Goal: Information Seeking & Learning: Check status

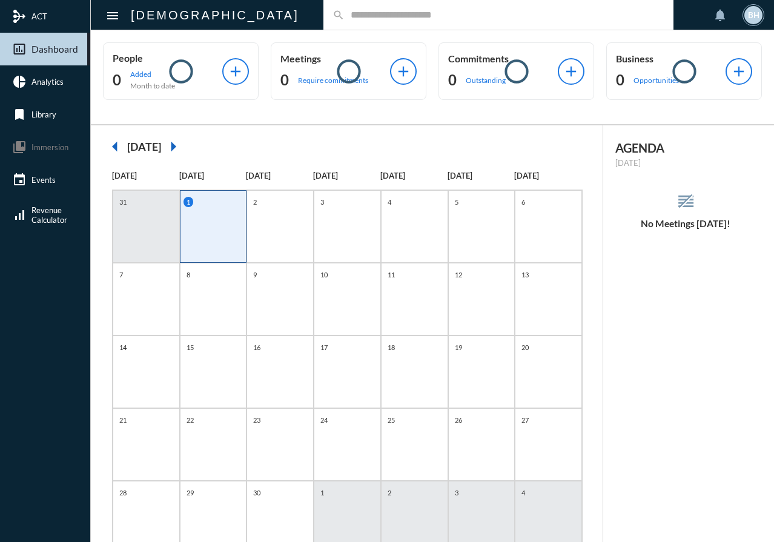
click at [345, 18] on input "text" at bounding box center [505, 15] width 320 height 10
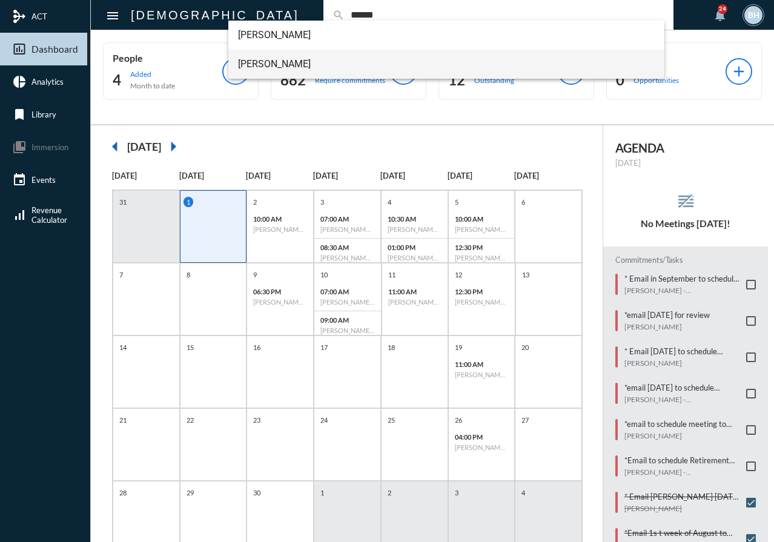
type input "******"
click at [272, 62] on span "[PERSON_NAME]" at bounding box center [446, 64] width 417 height 29
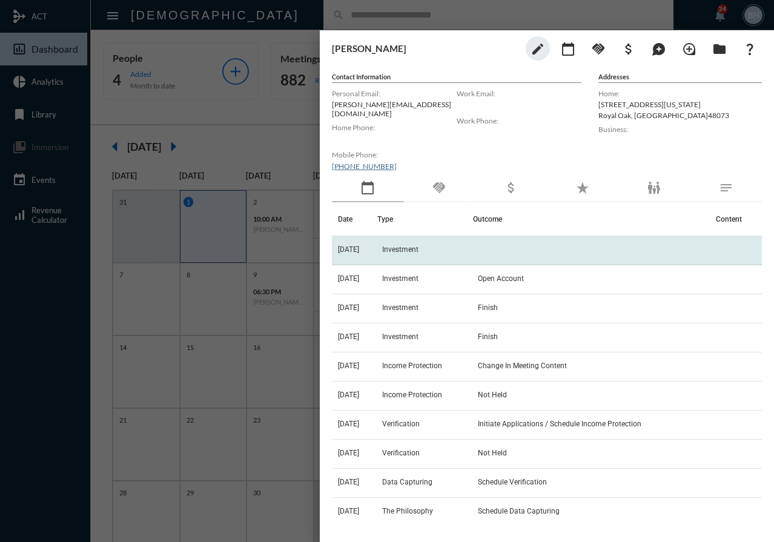
click at [363, 240] on td "[DATE]" at bounding box center [354, 250] width 45 height 29
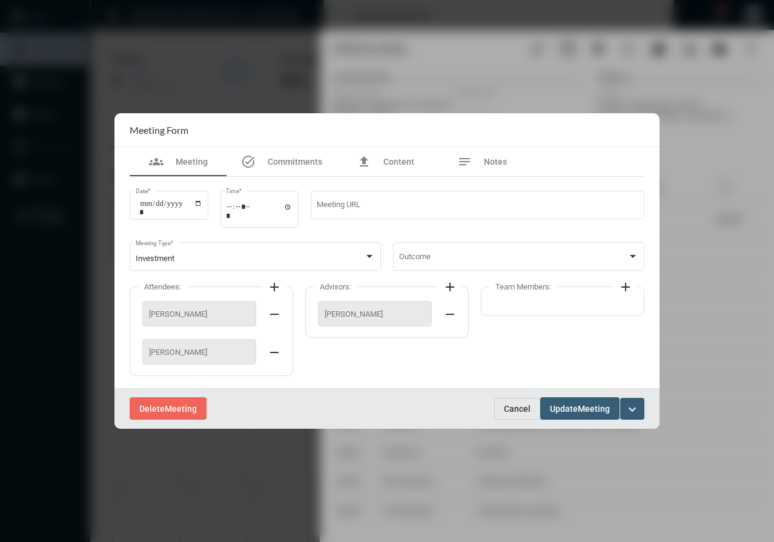
click at [517, 412] on span "Cancel" at bounding box center [517, 409] width 27 height 10
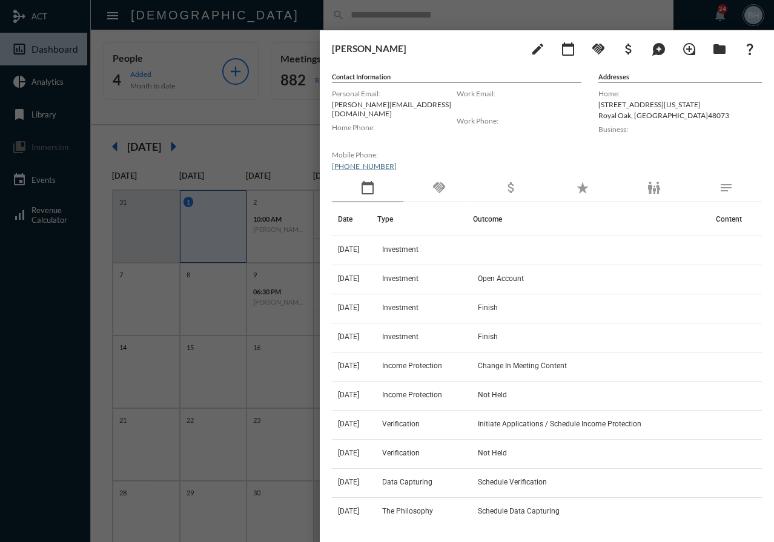
click at [298, 140] on div at bounding box center [387, 271] width 774 height 542
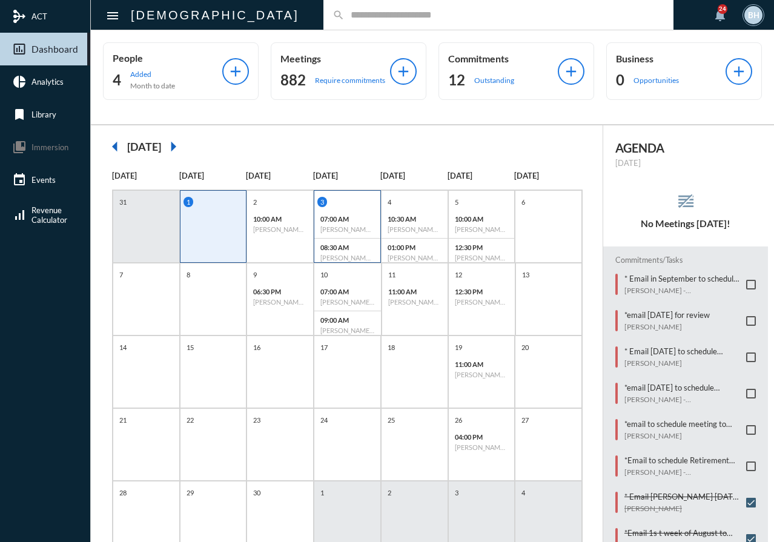
click at [352, 215] on p "07:00 AM" at bounding box center [347, 219] width 54 height 8
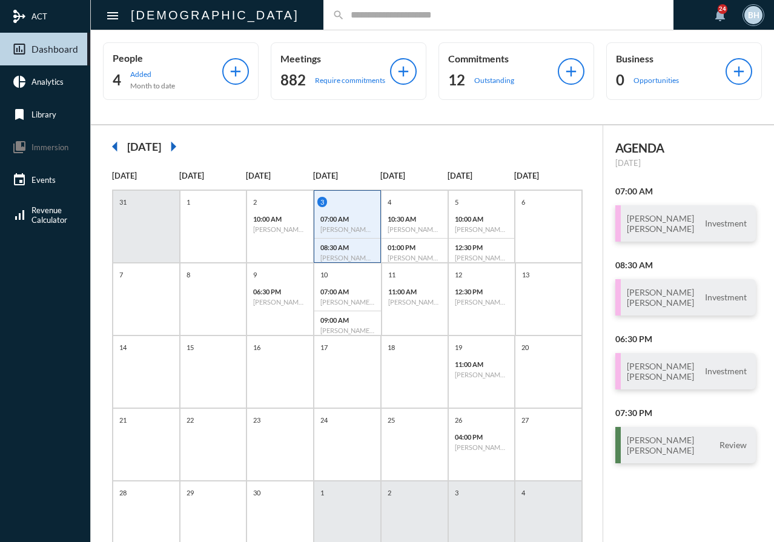
click at [345, 16] on input "text" at bounding box center [505, 15] width 320 height 10
type input "********"
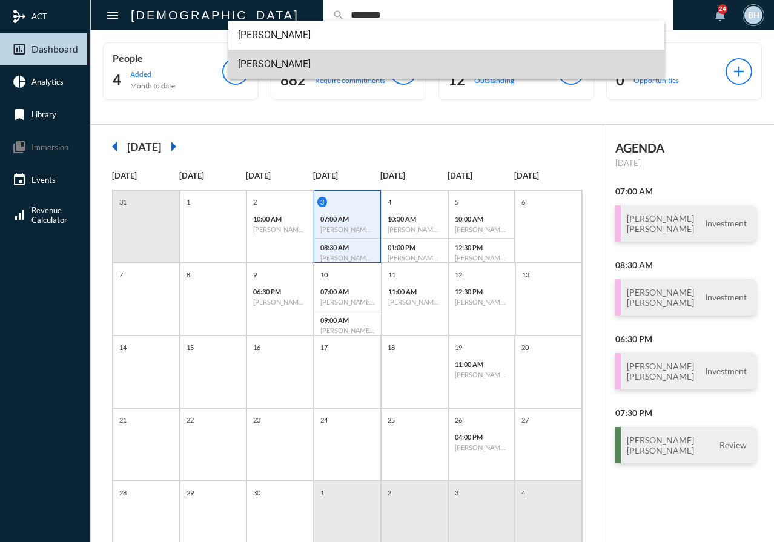
click at [271, 61] on span "[PERSON_NAME]" at bounding box center [446, 64] width 417 height 29
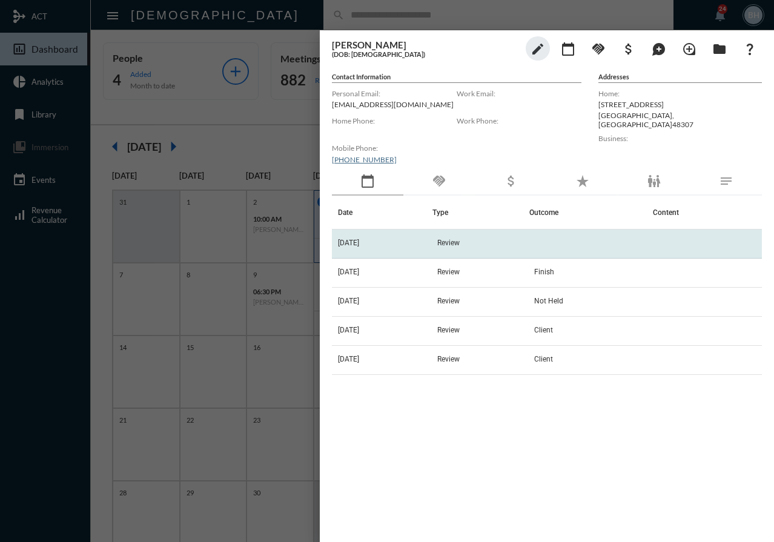
click at [432, 238] on td "[DATE]" at bounding box center [382, 243] width 101 height 29
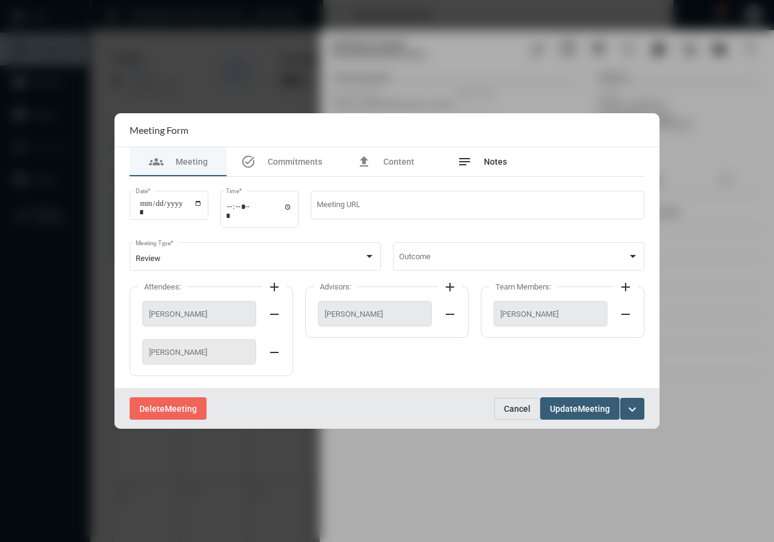
click at [490, 176] on div "notes Notes" at bounding box center [482, 161] width 97 height 29
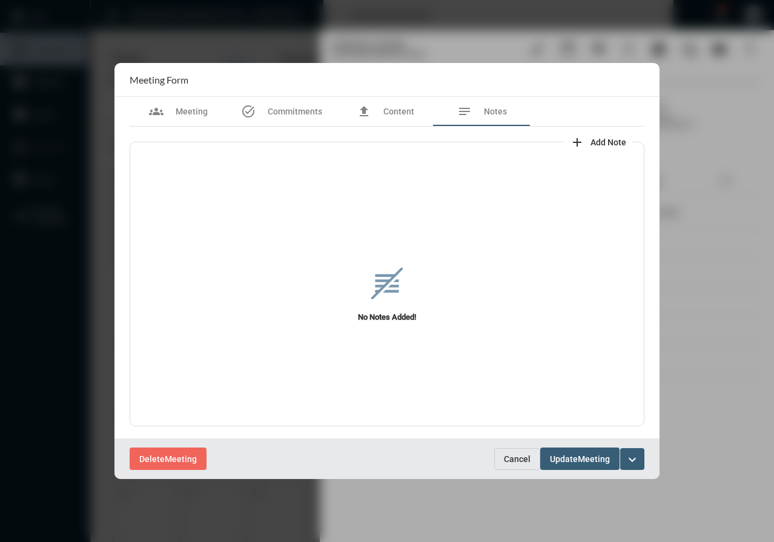
click at [516, 457] on span "Cancel" at bounding box center [517, 459] width 27 height 10
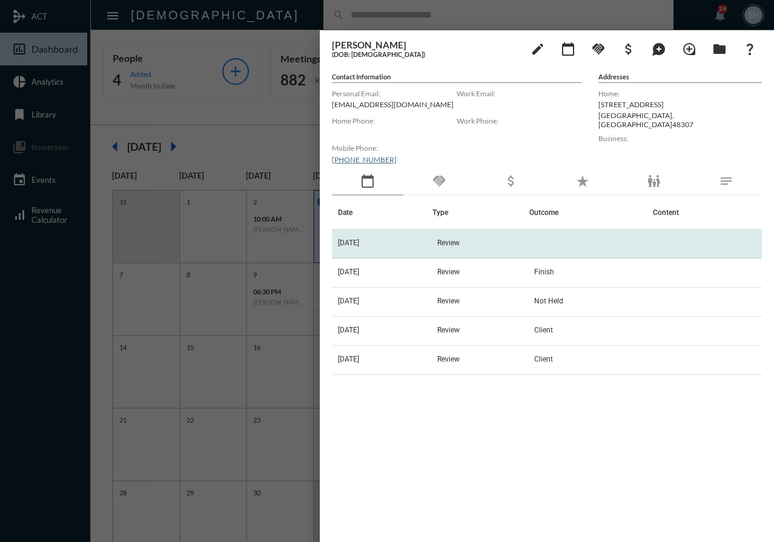
click at [348, 235] on td "[DATE]" at bounding box center [382, 243] width 101 height 29
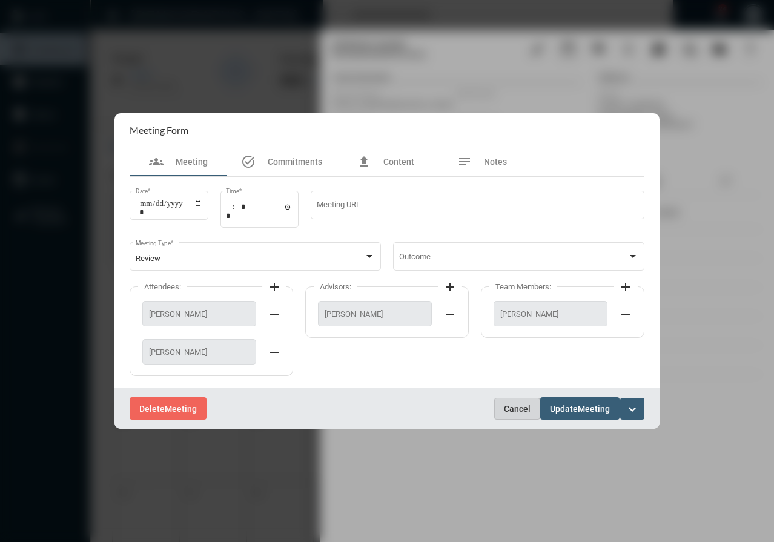
click at [527, 402] on button "Cancel" at bounding box center [517, 409] width 46 height 22
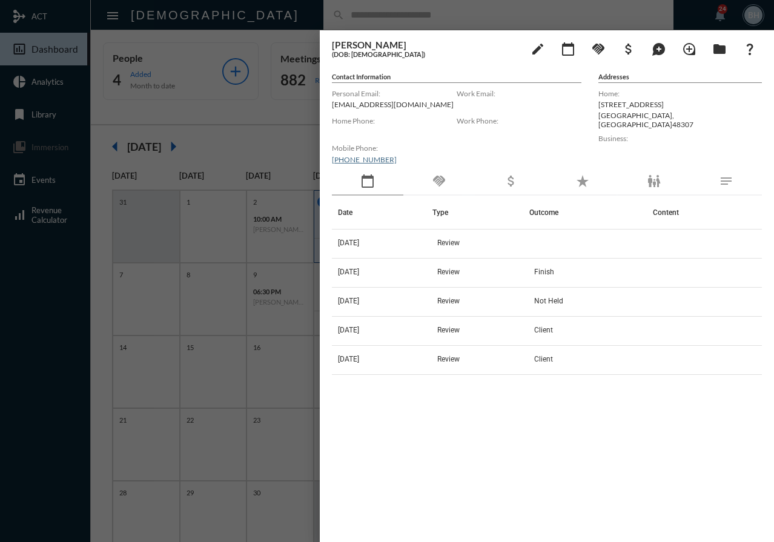
click at [270, 132] on div at bounding box center [387, 271] width 774 height 542
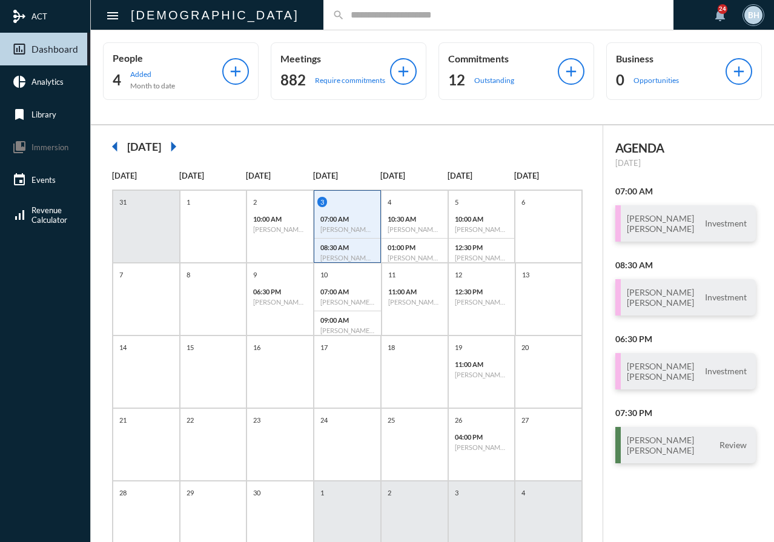
click at [114, 149] on mat-icon "arrow_left" at bounding box center [115, 146] width 24 height 24
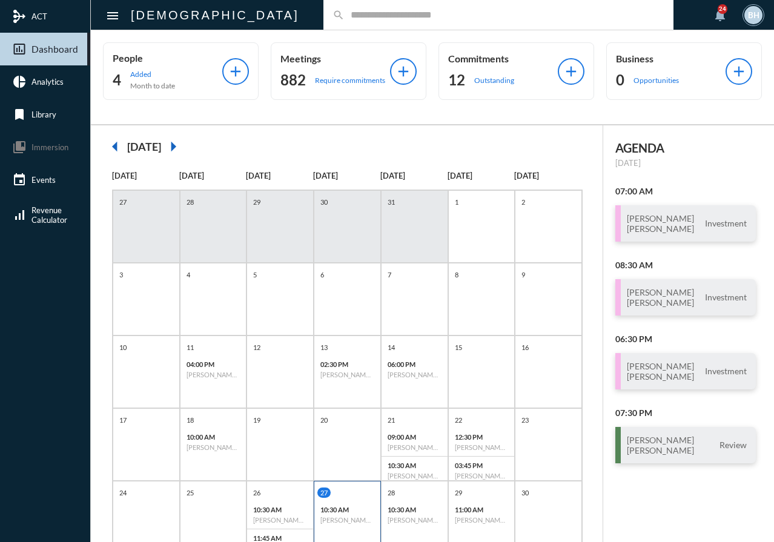
click at [347, 526] on div "10:30 AM [PERSON_NAME] - [PERSON_NAME] - Review" at bounding box center [347, 515] width 66 height 28
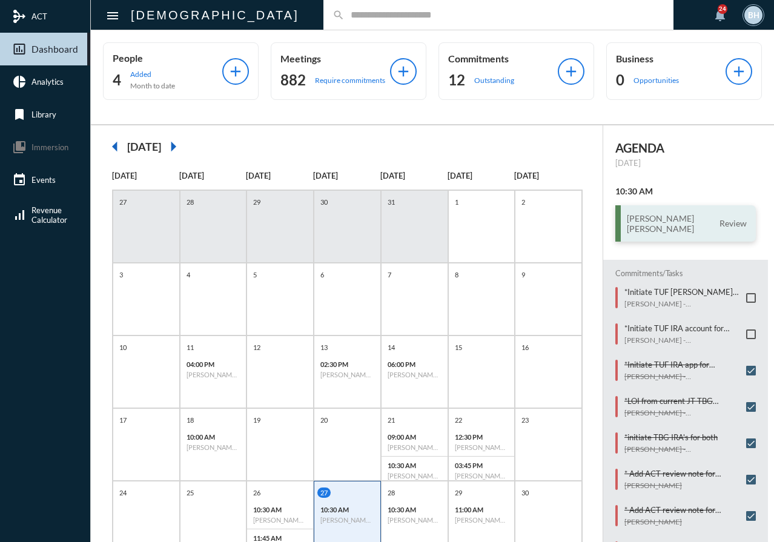
click at [684, 224] on h3 "[PERSON_NAME] [PERSON_NAME]" at bounding box center [660, 223] width 67 height 21
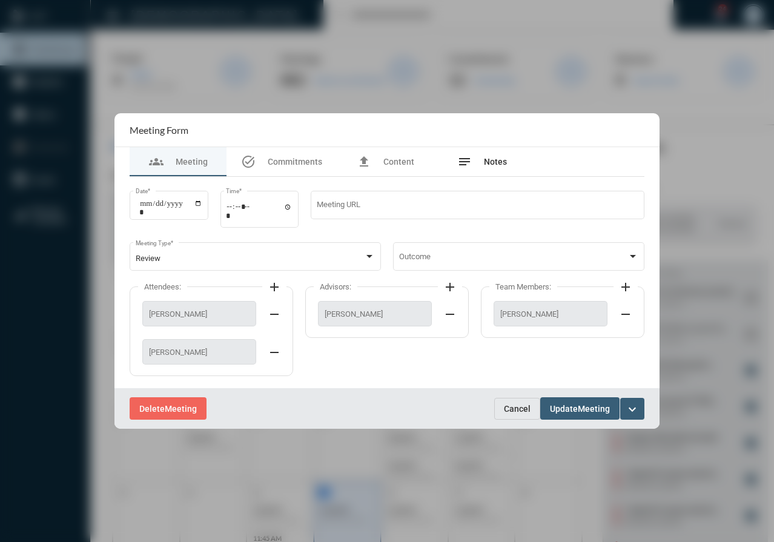
click at [503, 168] on div "notes Notes" at bounding box center [482, 161] width 50 height 15
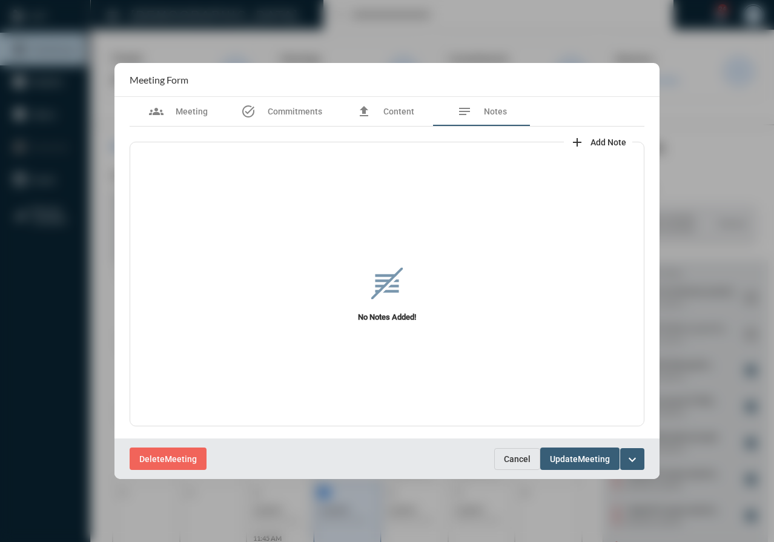
click at [523, 464] on button "Cancel" at bounding box center [517, 459] width 46 height 22
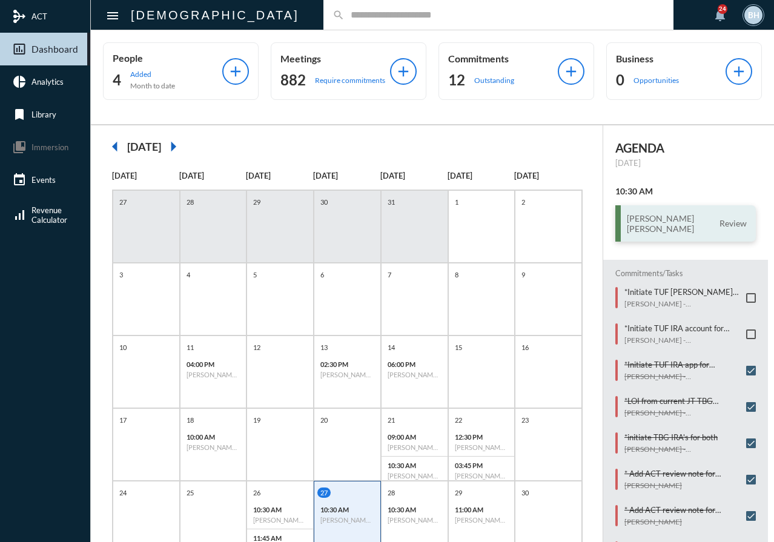
click at [703, 218] on div "[PERSON_NAME] [PERSON_NAME] Review" at bounding box center [685, 223] width 140 height 36
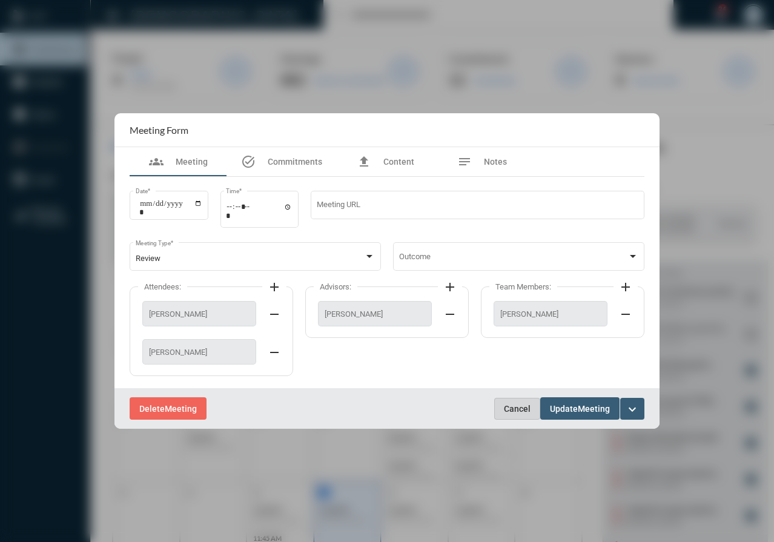
click at [525, 414] on button "Cancel" at bounding box center [517, 409] width 46 height 22
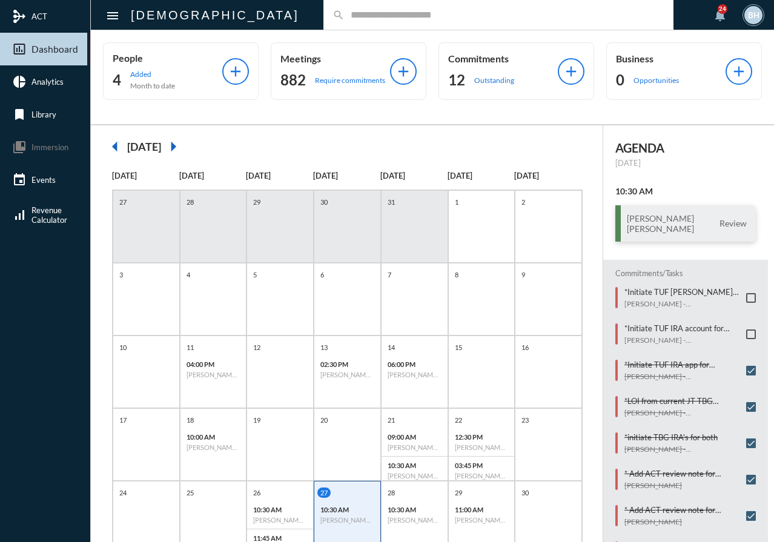
click at [344, 513] on p "10:30 AM" at bounding box center [347, 510] width 54 height 8
click at [268, 516] on h6 "[PERSON_NAME] - Review" at bounding box center [280, 520] width 54 height 8
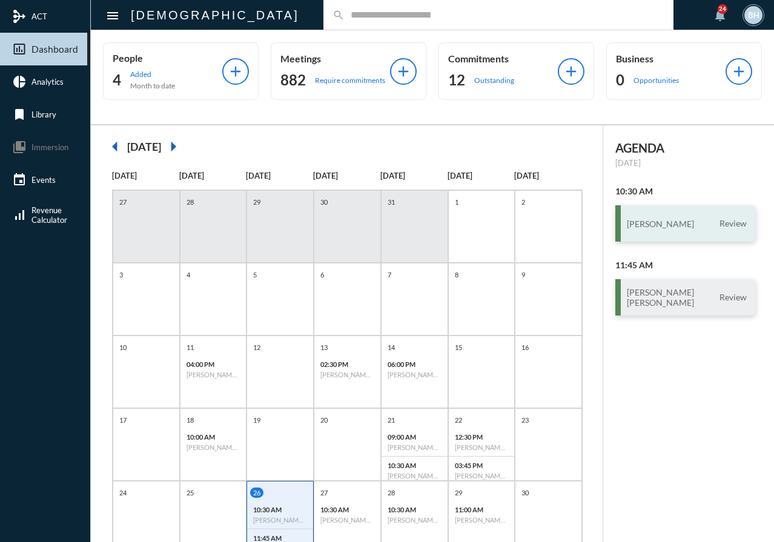
click at [669, 239] on div "[PERSON_NAME] Review" at bounding box center [685, 223] width 140 height 36
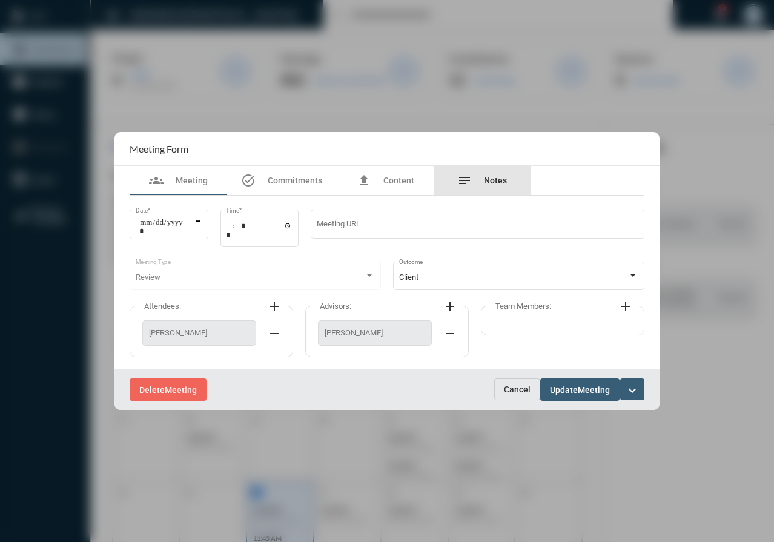
click at [508, 187] on div "notes Notes" at bounding box center [482, 180] width 97 height 29
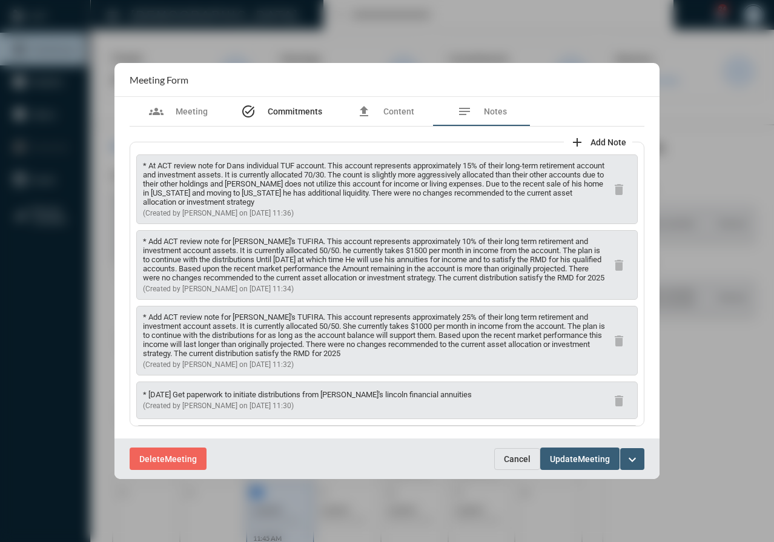
click at [308, 110] on span "Commitments" at bounding box center [295, 112] width 54 height 10
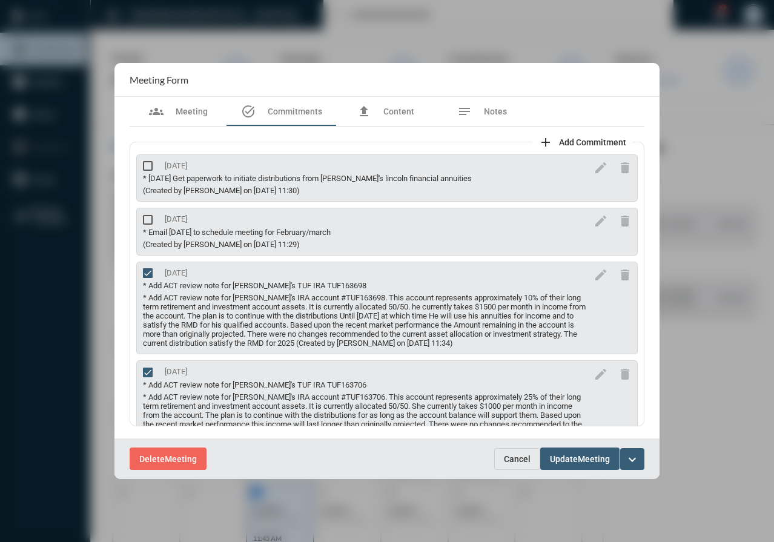
click at [512, 458] on span "Cancel" at bounding box center [517, 459] width 27 height 10
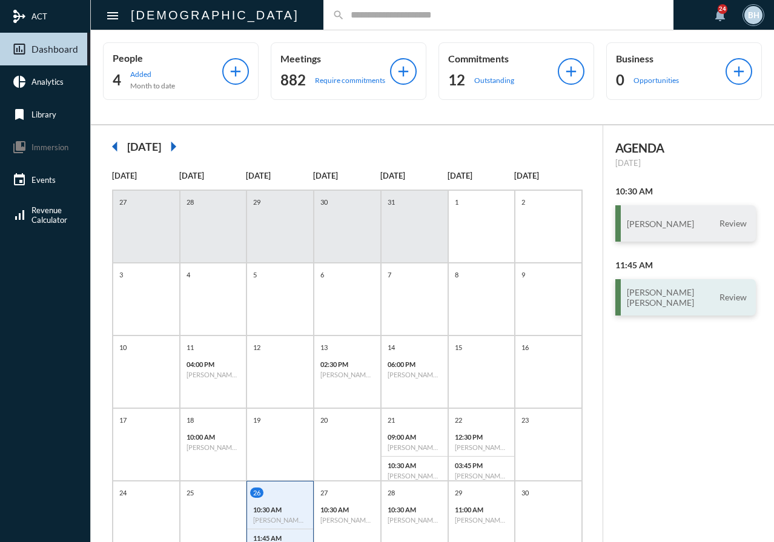
click at [667, 300] on h3 "[PERSON_NAME] [PERSON_NAME]" at bounding box center [660, 297] width 67 height 21
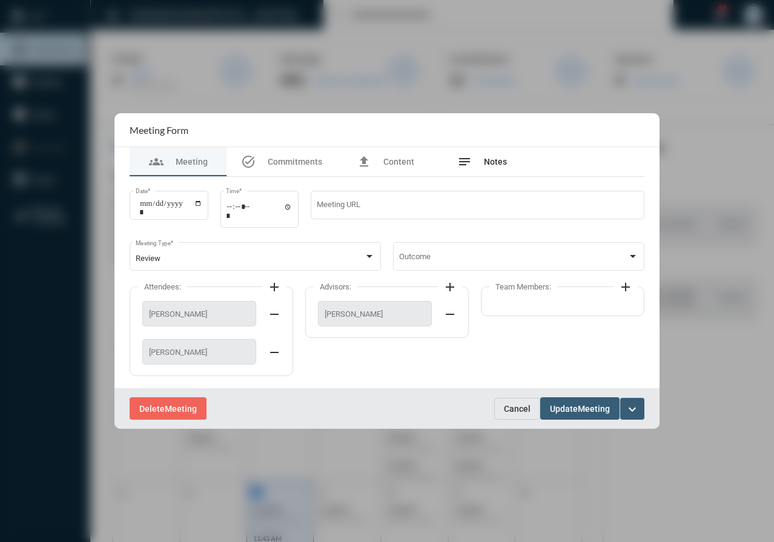
click at [499, 161] on div "notes Notes" at bounding box center [482, 161] width 50 height 15
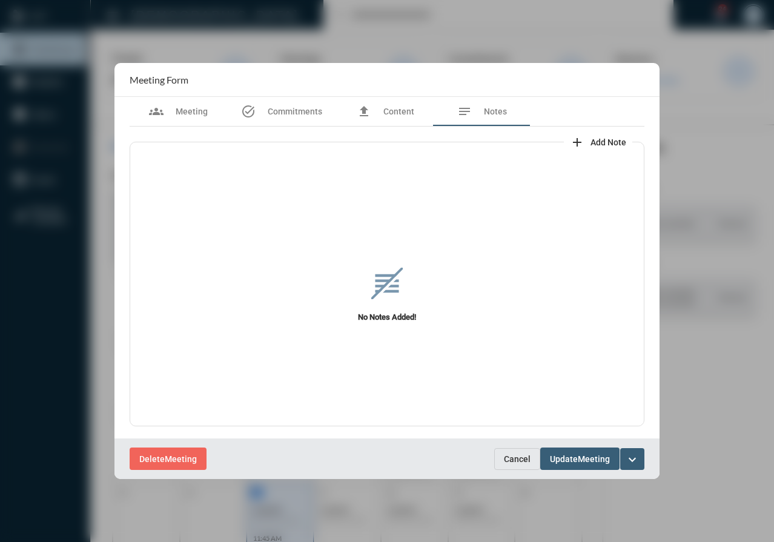
click at [508, 454] on span "Cancel" at bounding box center [517, 459] width 27 height 10
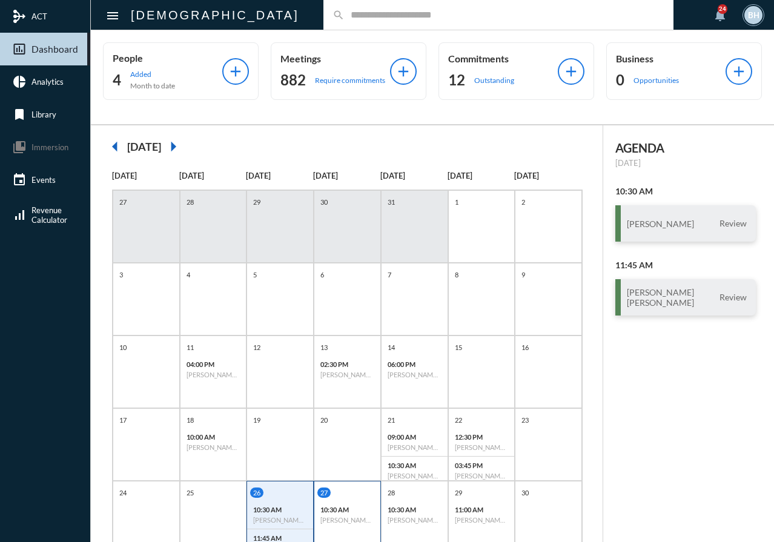
click at [326, 509] on p "10:30 AM" at bounding box center [347, 510] width 54 height 8
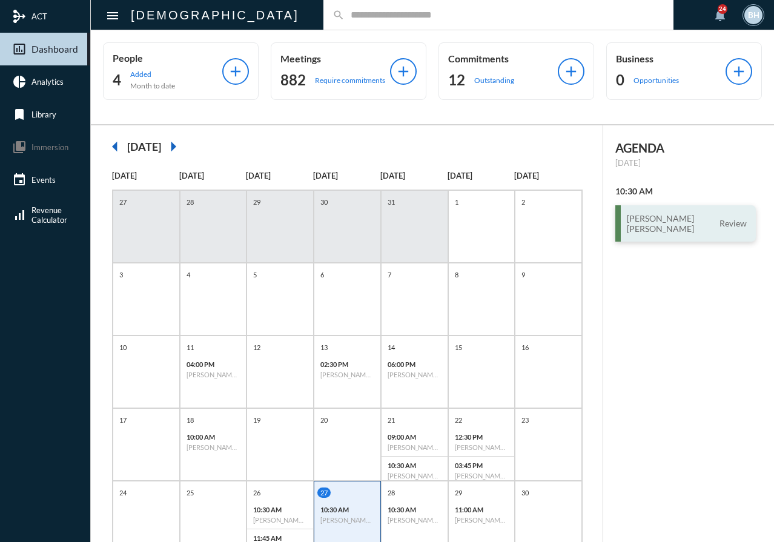
click at [627, 231] on h3 "[PERSON_NAME] [PERSON_NAME]" at bounding box center [660, 223] width 67 height 21
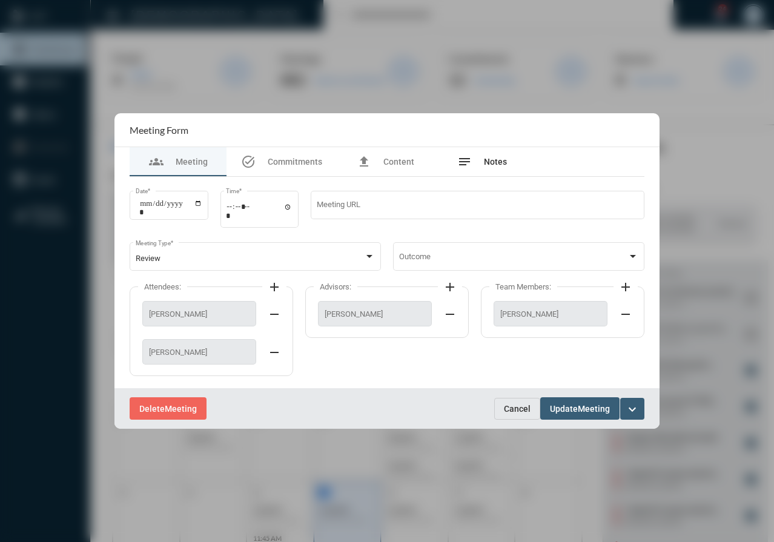
click at [496, 170] on div "notes Notes" at bounding box center [482, 161] width 97 height 29
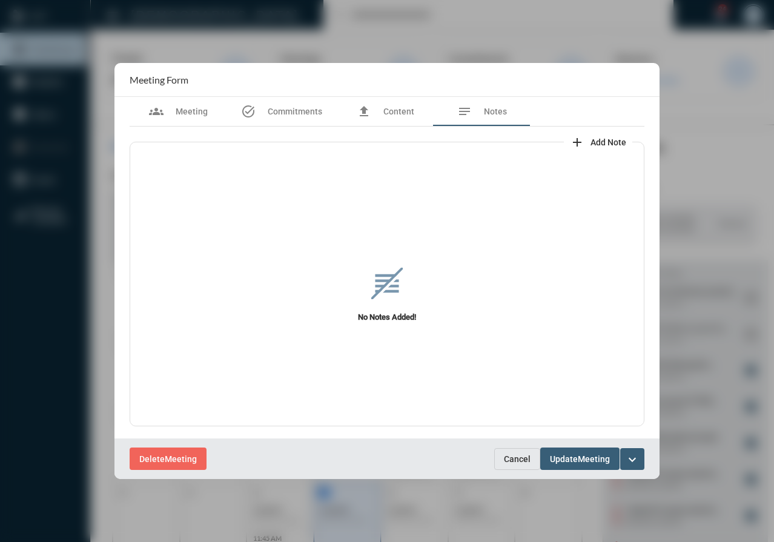
click at [510, 455] on span "Cancel" at bounding box center [517, 459] width 27 height 10
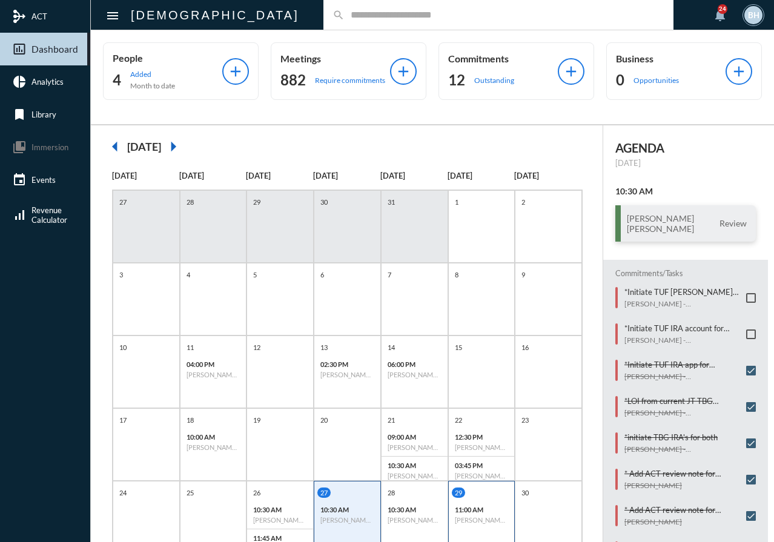
click at [475, 523] on h6 "[PERSON_NAME] - Investment" at bounding box center [482, 520] width 54 height 8
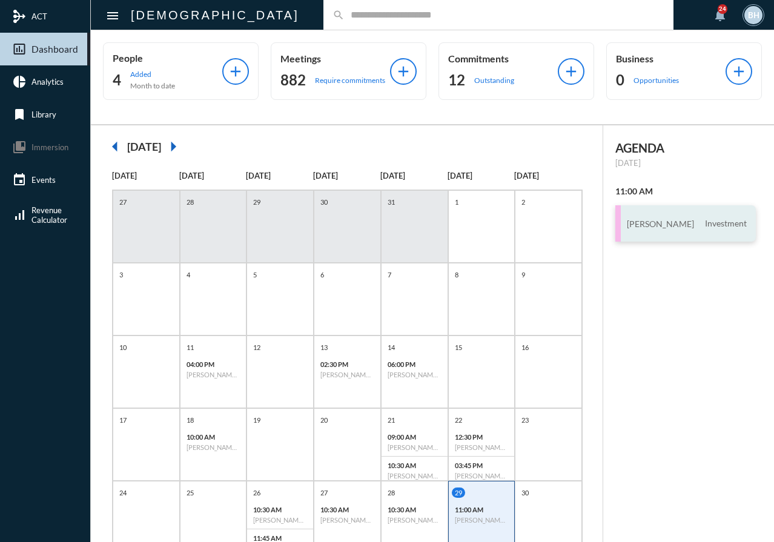
click at [642, 217] on div "[PERSON_NAME] Investment" at bounding box center [685, 223] width 140 height 36
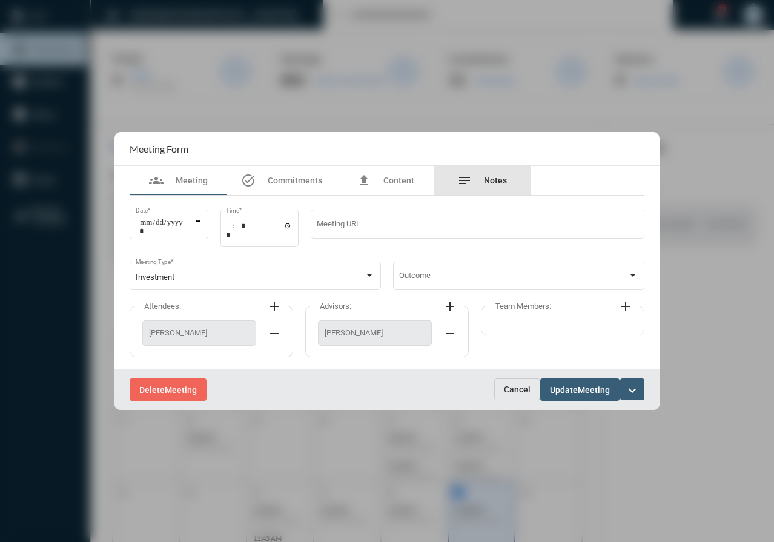
click at [478, 185] on div "notes Notes" at bounding box center [482, 180] width 50 height 15
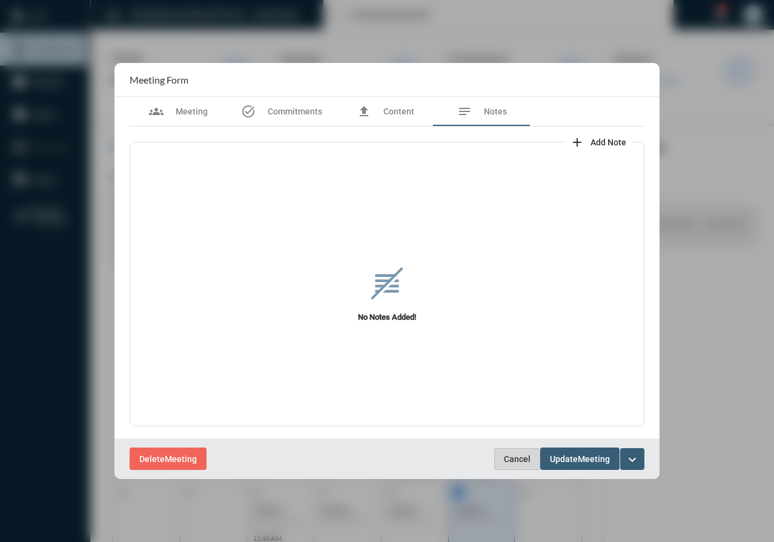
click at [521, 457] on span "Cancel" at bounding box center [517, 459] width 27 height 10
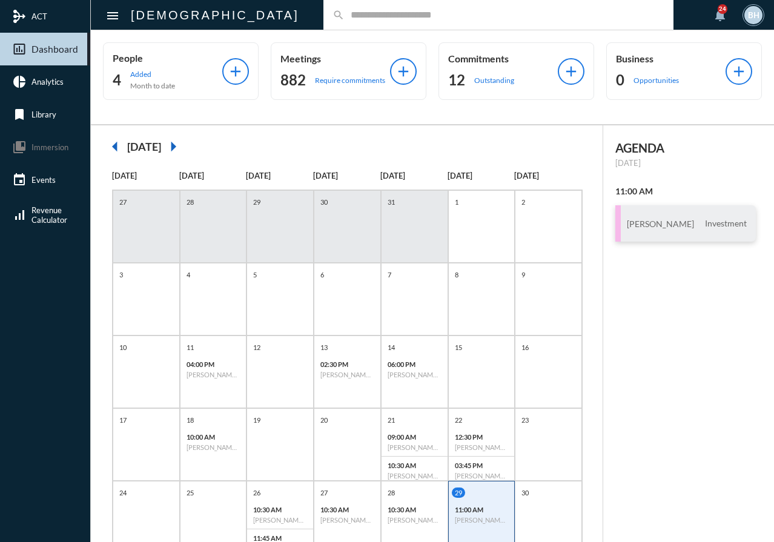
click at [631, 427] on div "AGENDA [DATE] 11:00 AM [PERSON_NAME] Investment" at bounding box center [688, 391] width 171 height 532
click at [220, 502] on div "25" at bounding box center [213, 517] width 67 height 73
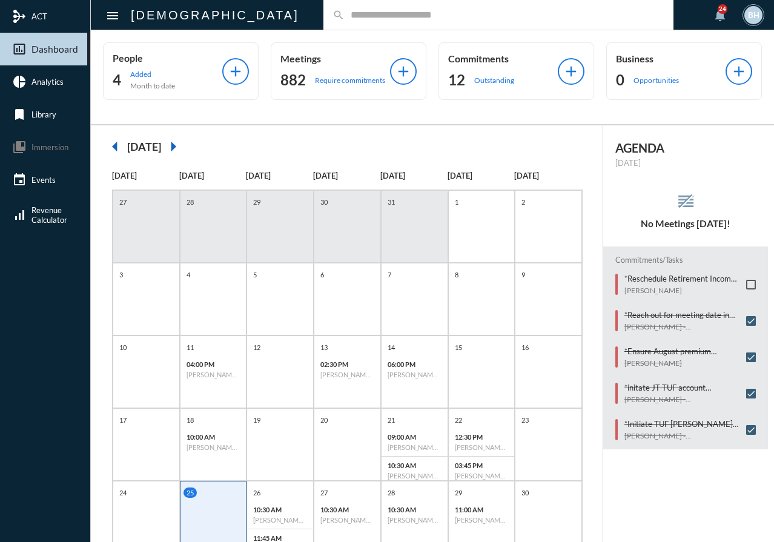
click at [720, 506] on div "AGENDA [DATE] reorder No Meetings [DATE]! Commitments/Tasks *Reschedule Retirem…" at bounding box center [688, 391] width 171 height 532
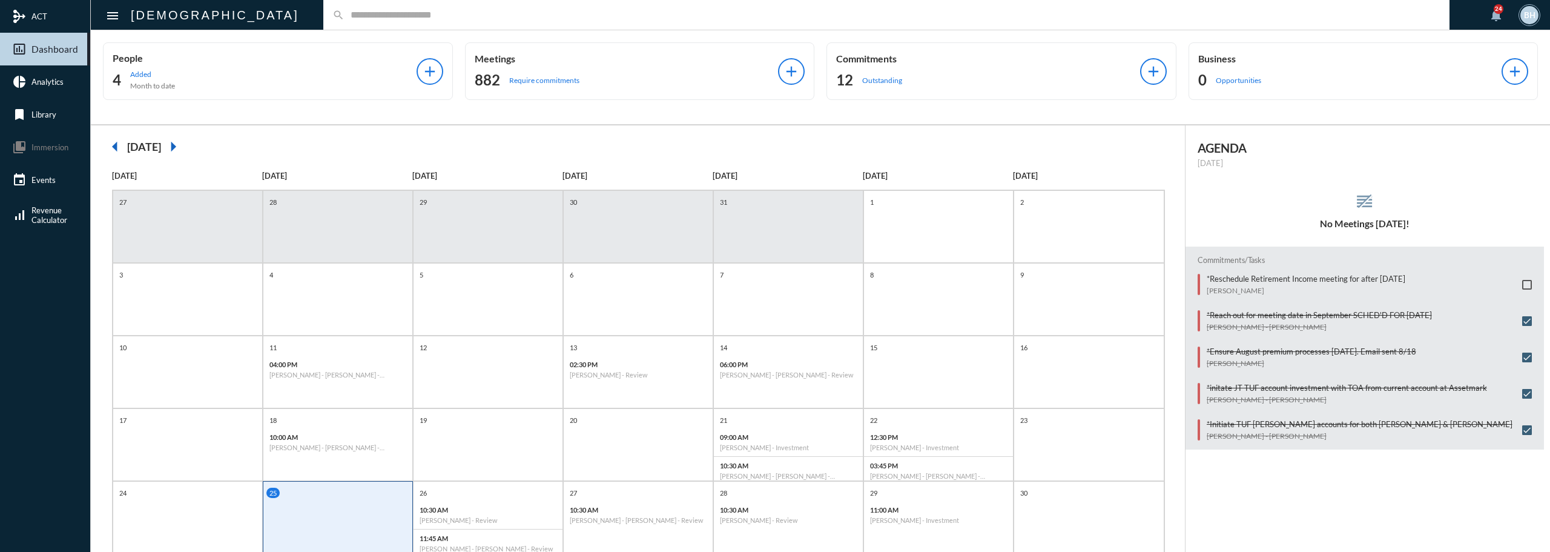
click at [773, 501] on div "AGENDA [DATE] reorder No Meetings [DATE]! Commitments/Tasks *Reschedule Retirem…" at bounding box center [1367, 391] width 365 height 532
